Goal: Task Accomplishment & Management: Use online tool/utility

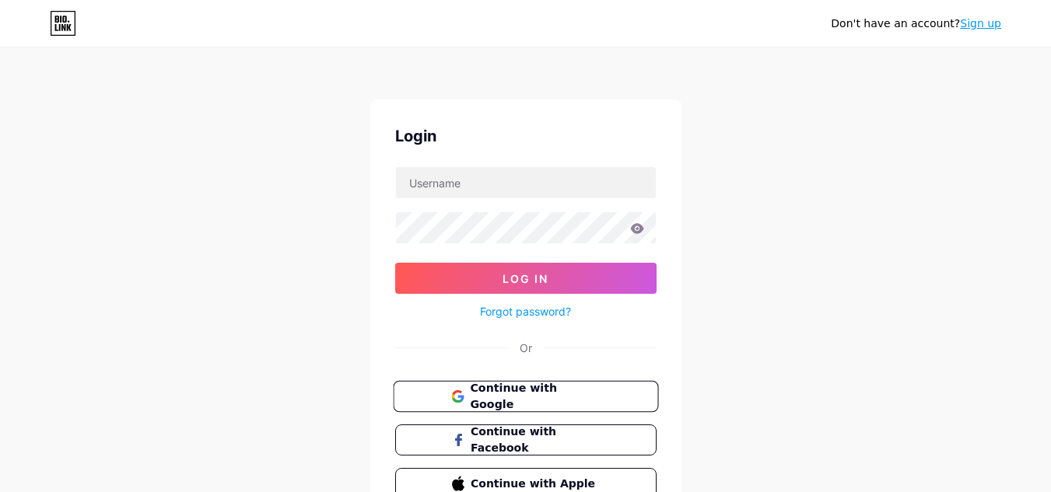
click at [514, 393] on span "Continue with Google" at bounding box center [535, 396] width 130 height 33
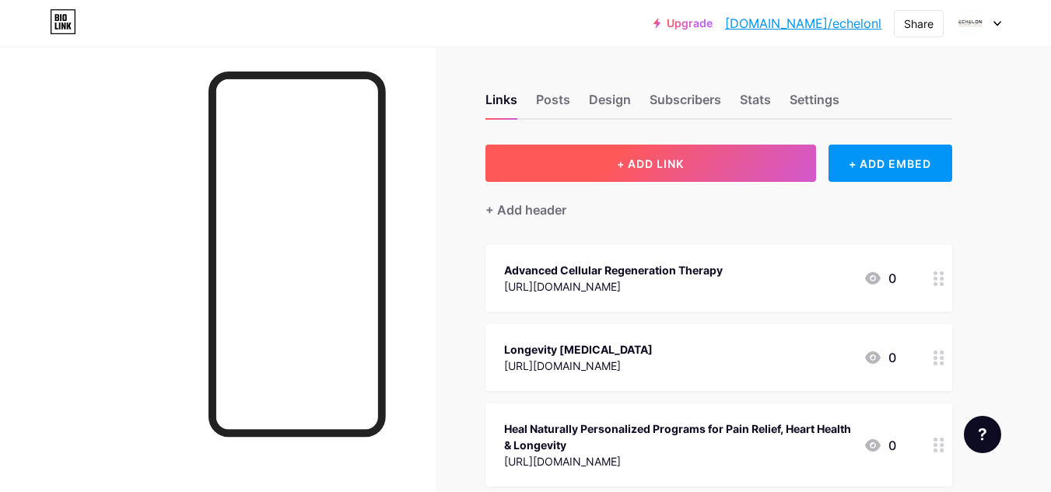
click at [642, 172] on button "+ ADD LINK" at bounding box center [650, 163] width 330 height 37
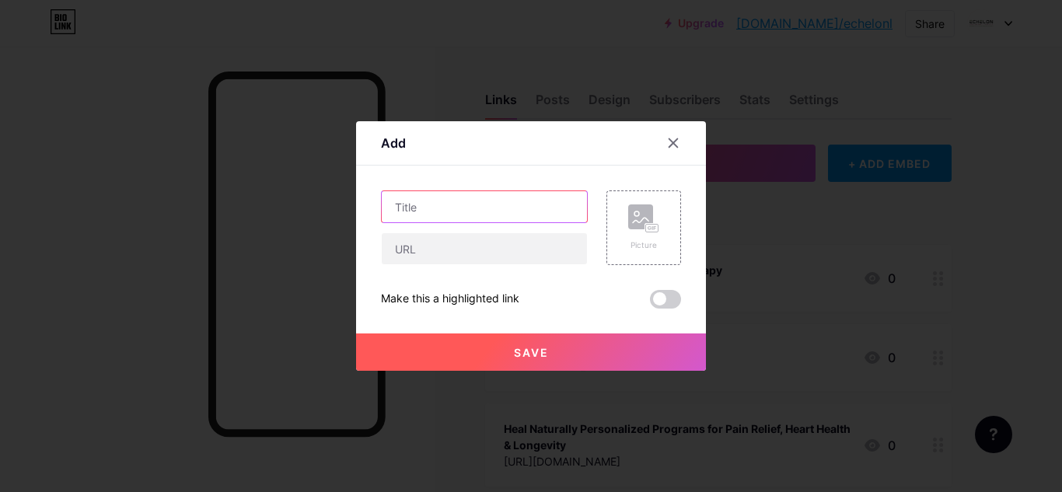
click at [416, 208] on input "text" at bounding box center [484, 206] width 205 height 31
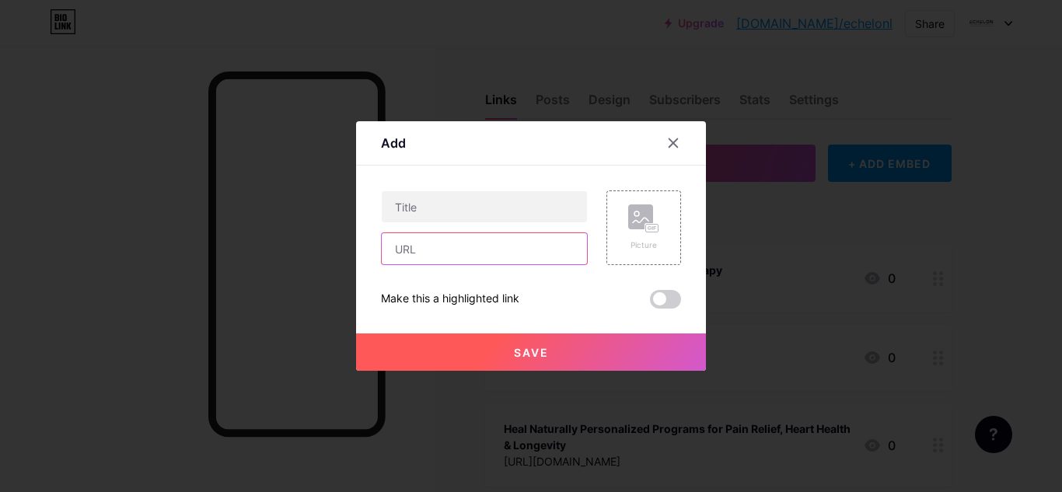
click at [409, 262] on input "text" at bounding box center [484, 248] width 205 height 31
paste input "[URL][DOMAIN_NAME]"
type input "[URL][DOMAIN_NAME]"
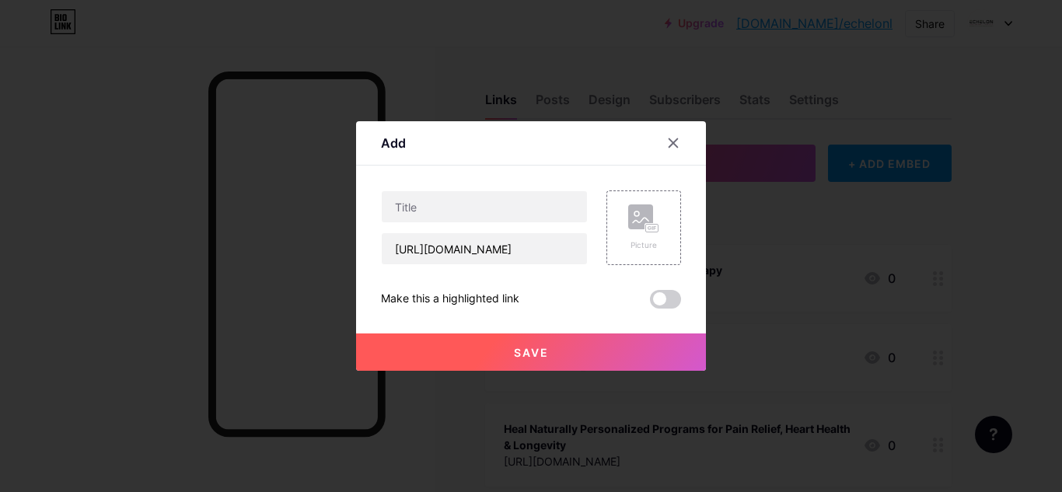
click at [389, 182] on div "Content YouTube Play YouTube video without leaving your page. ADD Vimeo Play Vi…" at bounding box center [531, 237] width 300 height 143
click at [470, 208] on input "text" at bounding box center [484, 206] width 205 height 31
paste input "Trusted Heart Health Clinic for Complete Cardiac Care"
type input "Trusted Heart Health Clinic for Complete Cardiac Care"
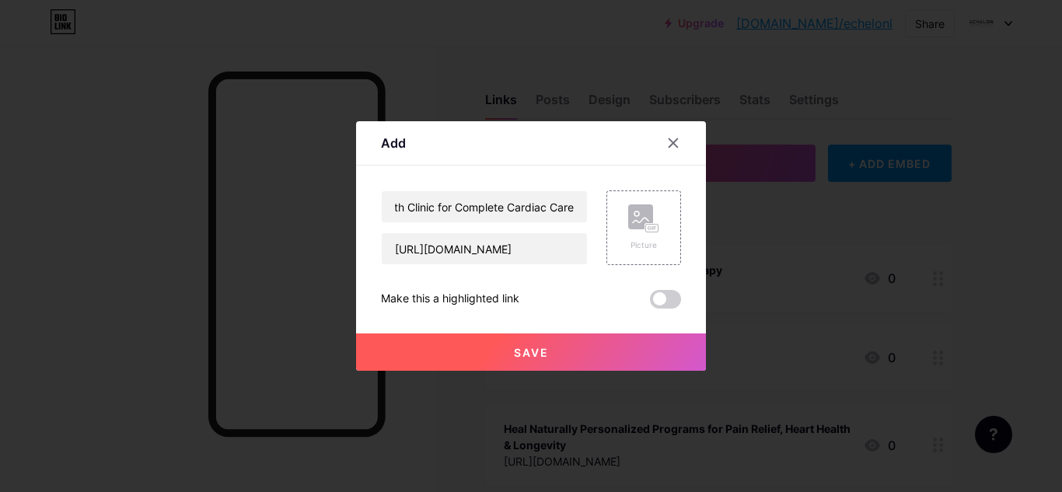
click at [386, 172] on div "Content YouTube Play YouTube video without leaving your page. ADD Vimeo Play Vi…" at bounding box center [531, 237] width 300 height 143
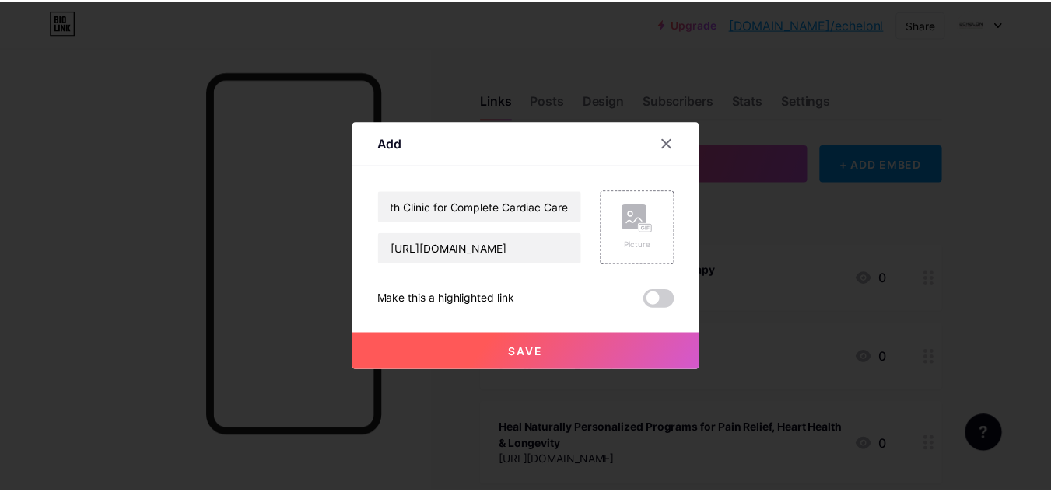
scroll to position [0, 0]
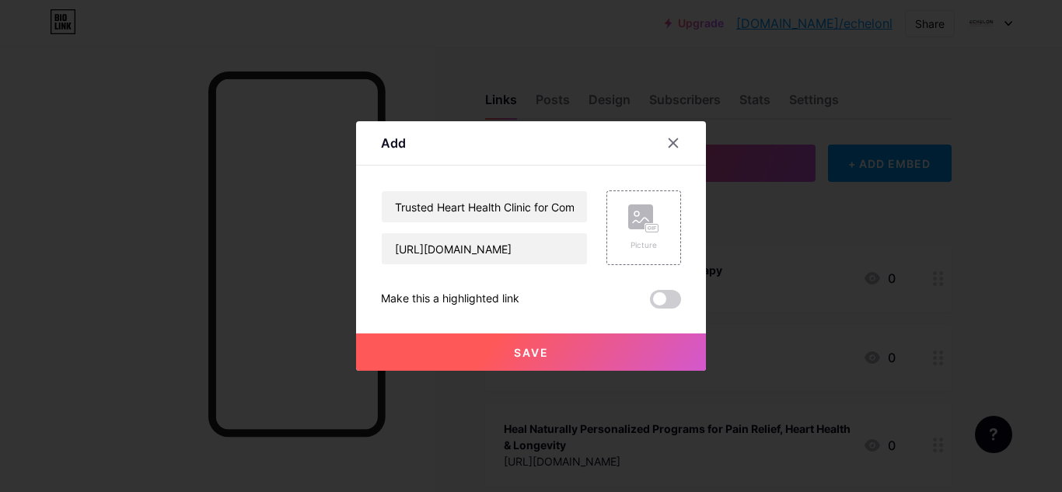
click at [521, 354] on span "Save" at bounding box center [531, 352] width 35 height 13
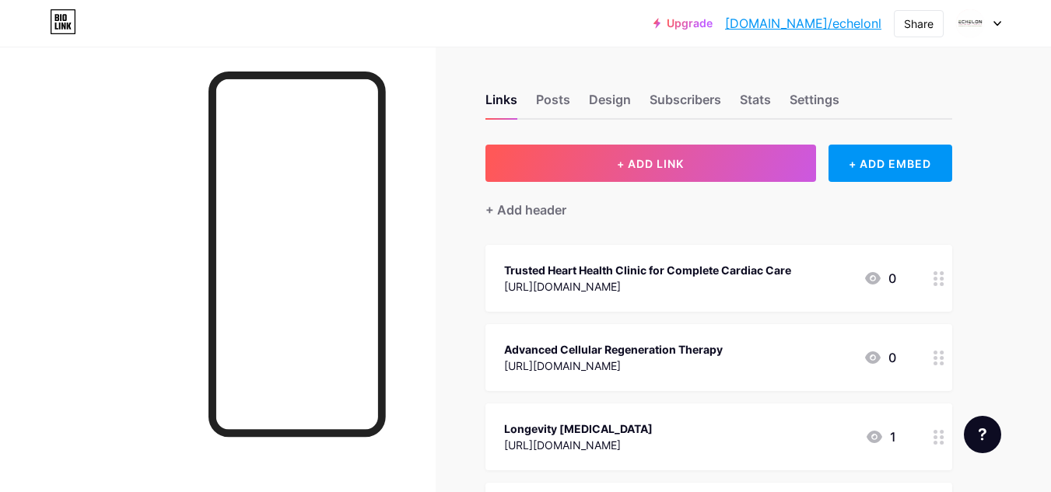
click at [862, 26] on link "[DOMAIN_NAME]/echelonl" at bounding box center [803, 23] width 156 height 19
